Goal: Information Seeking & Learning: Learn about a topic

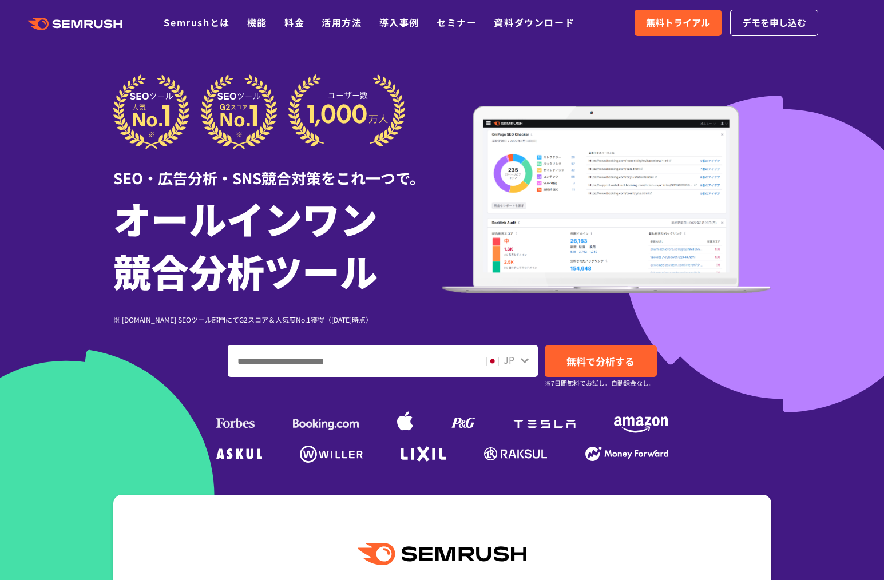
click at [384, 359] on input "ドメイン、キーワードまたはURLを入力してください" at bounding box center [352, 360] width 248 height 31
paste input "**********"
type input "**********"
click at [521, 358] on icon at bounding box center [525, 360] width 8 height 5
click at [523, 359] on icon at bounding box center [524, 360] width 9 height 9
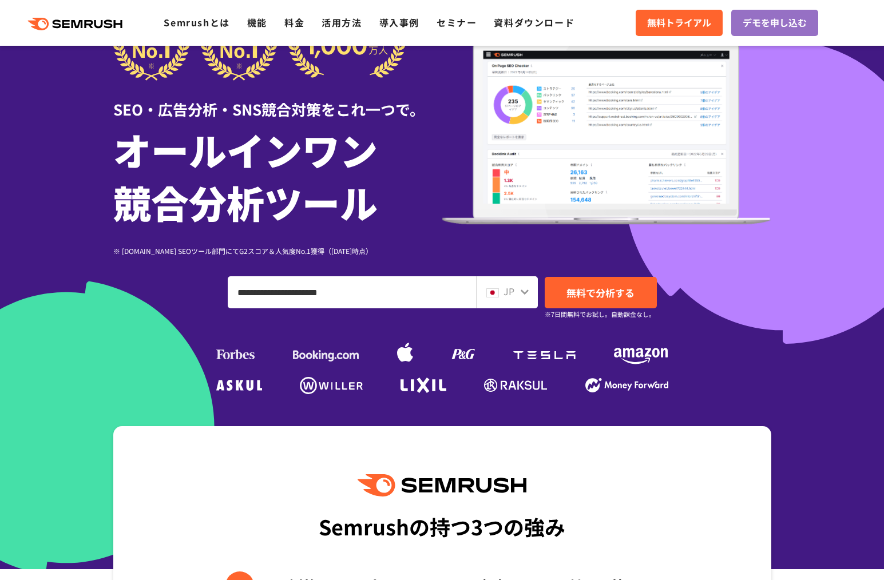
scroll to position [77, 0]
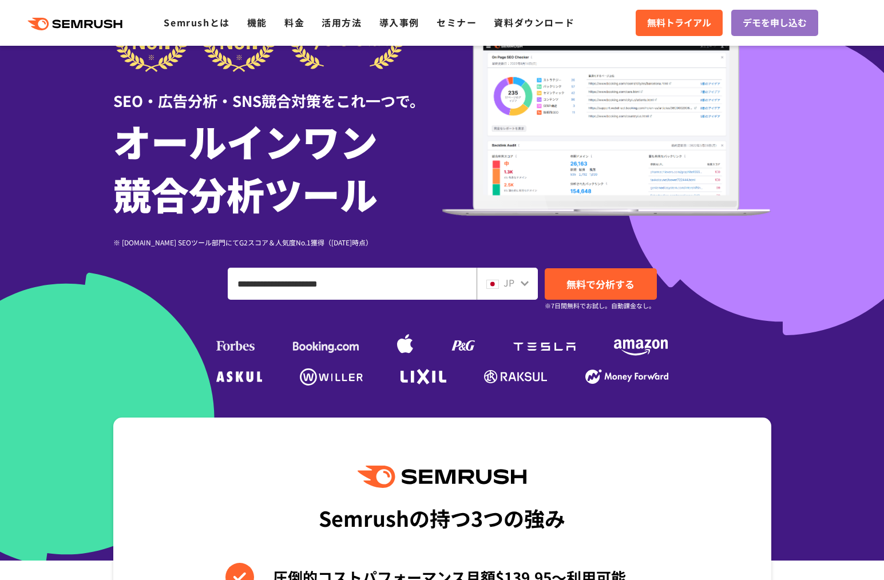
click at [523, 286] on icon at bounding box center [524, 283] width 9 height 9
click at [496, 282] on img at bounding box center [492, 284] width 13 height 9
click at [513, 279] on span "JP" at bounding box center [508, 283] width 11 height 14
click at [523, 281] on icon at bounding box center [524, 283] width 9 height 9
click at [576, 284] on span "無料で分析する" at bounding box center [600, 284] width 68 height 14
